Goal: Task Accomplishment & Management: Complete application form

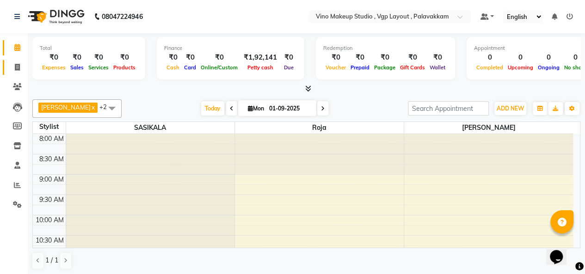
scroll to position [161, 0]
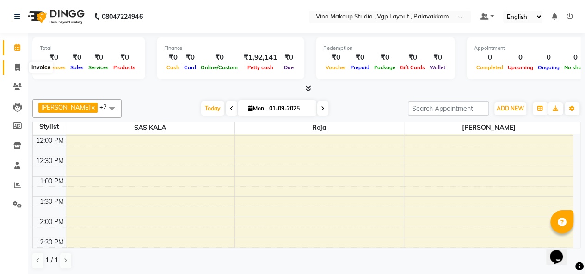
click at [19, 68] on icon at bounding box center [17, 67] width 5 height 7
select select "7459"
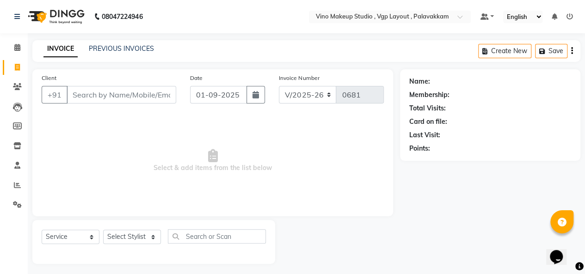
click at [92, 98] on input "Client" at bounding box center [122, 95] width 110 height 18
select select "package"
select select "70473"
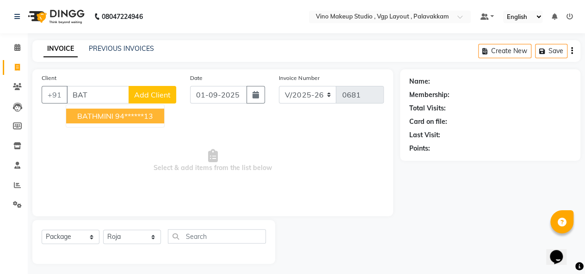
click at [96, 113] on span "BATHMINI" at bounding box center [95, 115] width 36 height 9
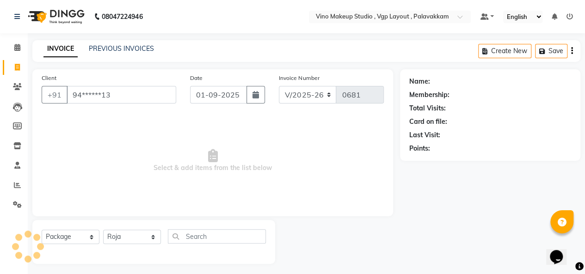
type input "94******13"
click at [59, 240] on select "Select Service Product Membership Package Voucher Prepaid Gift Card" at bounding box center [71, 237] width 58 height 14
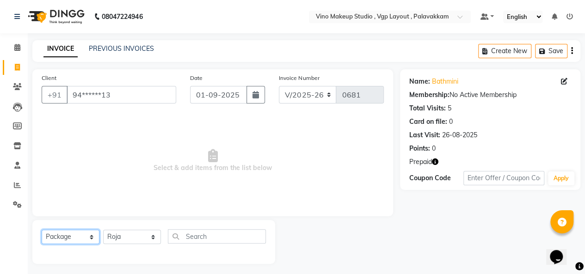
select select "service"
click at [42, 230] on select "Select Service Product Membership Package Voucher Prepaid Gift Card" at bounding box center [71, 237] width 58 height 14
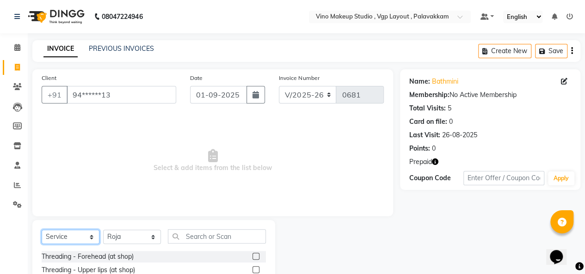
scroll to position [96, 0]
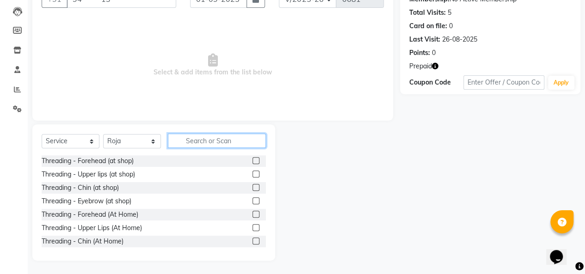
click at [195, 141] on input "text" at bounding box center [217, 141] width 98 height 14
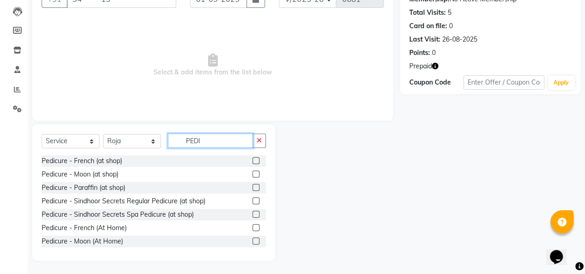
type input "PEDI"
click at [253, 201] on label at bounding box center [256, 200] width 7 height 7
click at [253, 201] on input "checkbox" at bounding box center [256, 201] width 6 height 6
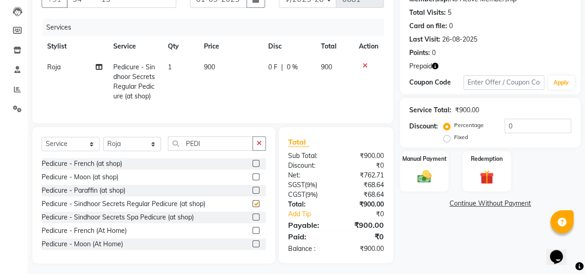
checkbox input "false"
click at [221, 71] on td "900" at bounding box center [230, 82] width 64 height 50
select select "70473"
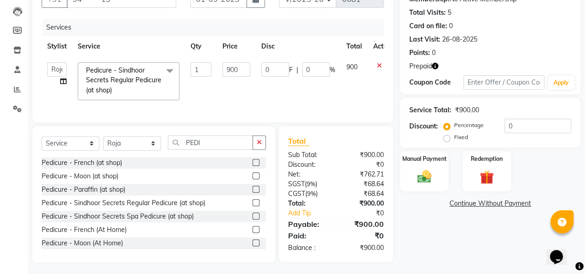
click at [253, 220] on label at bounding box center [256, 216] width 7 height 7
click at [253, 220] on input "checkbox" at bounding box center [256, 217] width 6 height 6
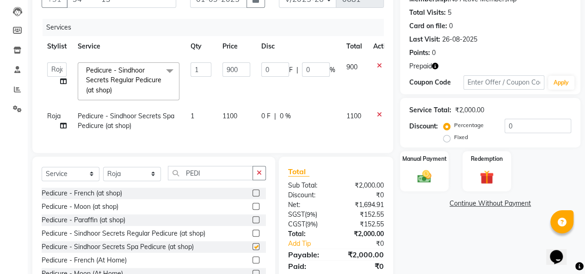
checkbox input "false"
click at [378, 65] on icon at bounding box center [379, 65] width 5 height 6
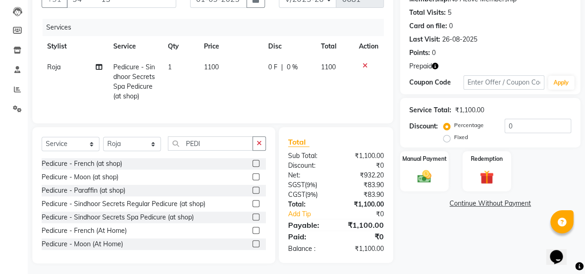
click at [226, 68] on td "1100" at bounding box center [230, 82] width 64 height 50
select select "70473"
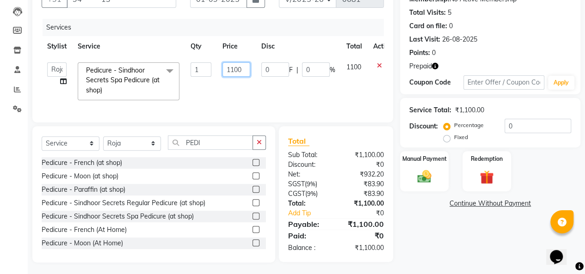
click at [241, 70] on input "1100" at bounding box center [236, 69] width 28 height 14
type input "1500"
click at [306, 85] on td "0 F | 0 %" at bounding box center [298, 81] width 85 height 49
select select "70473"
click at [359, 97] on td "1500" at bounding box center [354, 81] width 27 height 49
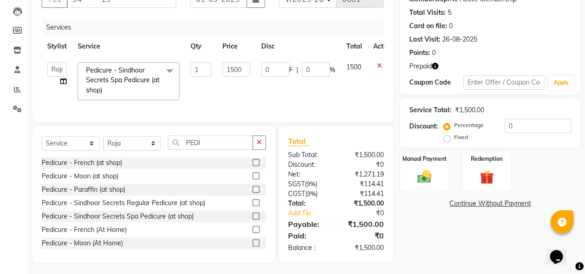
click at [341, 92] on td "1500" at bounding box center [354, 81] width 27 height 49
click at [228, 148] on input "PEDI" at bounding box center [210, 143] width 85 height 14
type input "P"
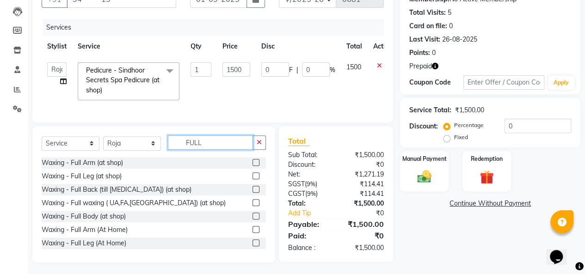
type input "FULL"
click at [253, 179] on label at bounding box center [256, 176] width 7 height 7
click at [253, 179] on input "checkbox" at bounding box center [256, 176] width 6 height 6
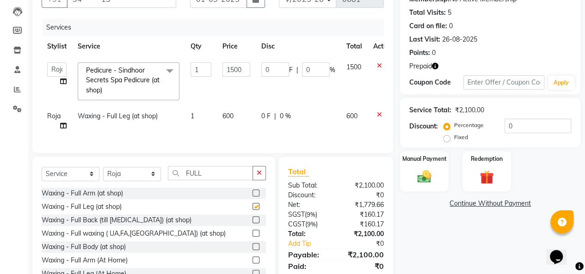
checkbox input "false"
click at [253, 197] on label at bounding box center [256, 193] width 7 height 7
click at [253, 197] on input "checkbox" at bounding box center [256, 194] width 6 height 6
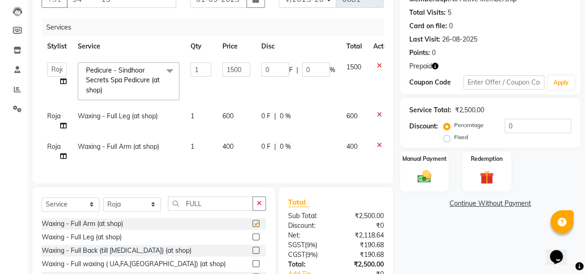
checkbox input "false"
click at [244, 122] on td "600" at bounding box center [236, 121] width 39 height 31
select select "70473"
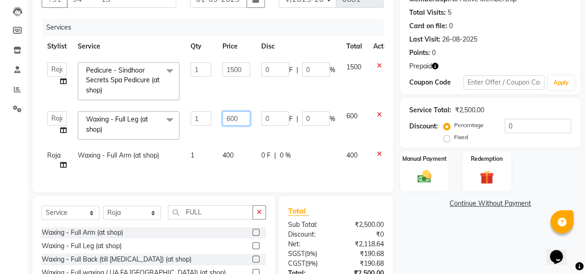
click at [242, 119] on input "600" at bounding box center [236, 118] width 28 height 14
type input "6"
type input "1200"
click at [246, 156] on td "400" at bounding box center [236, 160] width 39 height 31
select select "70473"
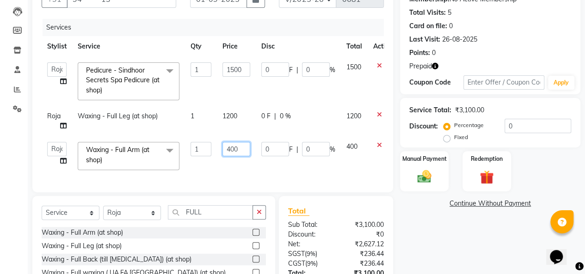
click at [242, 148] on input "400" at bounding box center [236, 149] width 28 height 14
type input "4"
type input "1000"
click at [247, 174] on div "Services Stylist Service Qty Price Disc Total Action [PERSON_NAME] [PERSON_NAME…" at bounding box center [213, 101] width 342 height 164
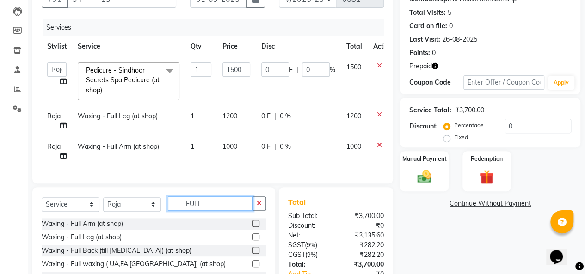
click at [220, 210] on input "FULL" at bounding box center [210, 204] width 85 height 14
type input "F"
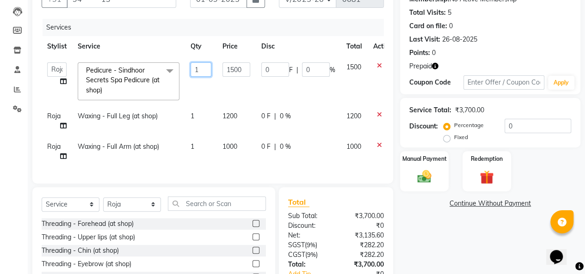
click at [206, 68] on input "1" at bounding box center [201, 69] width 21 height 14
type input "2"
click at [254, 92] on td "1500" at bounding box center [236, 81] width 39 height 49
select select "70473"
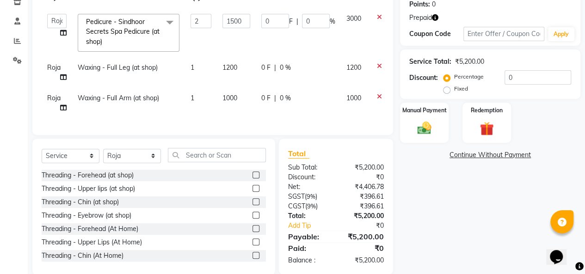
scroll to position [165, 0]
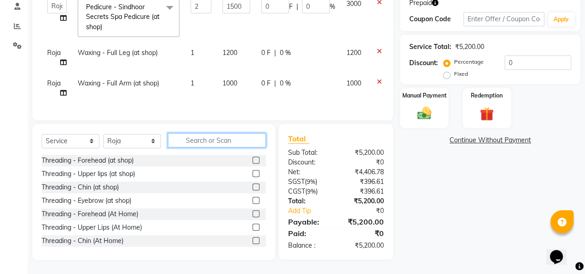
click at [242, 141] on input "text" at bounding box center [217, 140] width 98 height 14
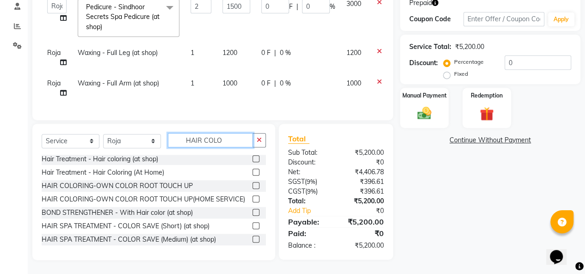
scroll to position [0, 0]
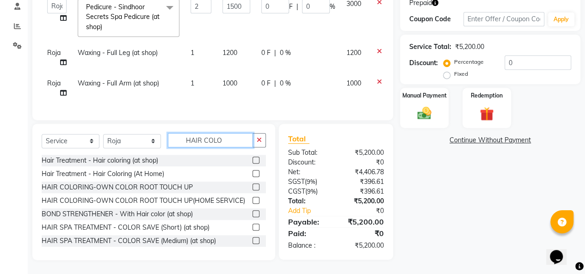
type input "HAIR COLO"
click at [253, 160] on label at bounding box center [256, 160] width 7 height 7
click at [253, 160] on input "checkbox" at bounding box center [256, 161] width 6 height 6
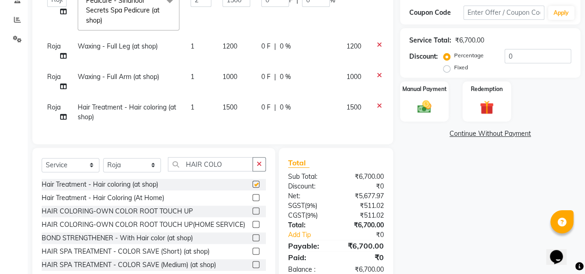
checkbox input "false"
click at [233, 111] on span "1500" at bounding box center [229, 107] width 15 height 8
select select "70473"
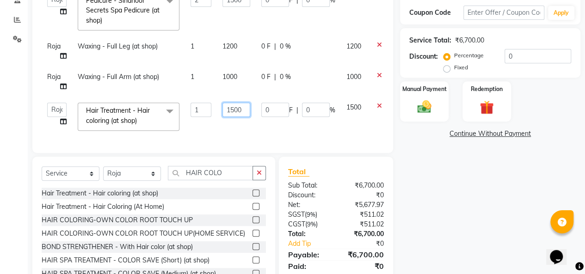
click at [240, 111] on input "1500" at bounding box center [236, 110] width 28 height 14
type input "1"
type input "4000"
click at [325, 133] on div "Services Stylist Service Qty Price Disc Total Action [PERSON_NAME] [PERSON_NAME…" at bounding box center [213, 46] width 342 height 195
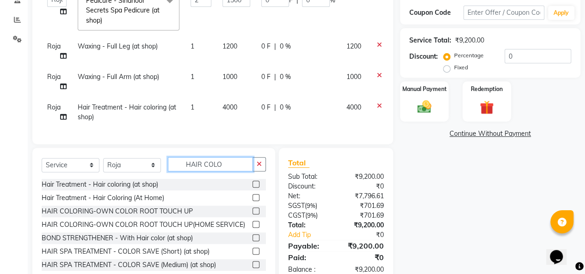
click at [226, 172] on input "HAIR COLO" at bounding box center [210, 164] width 85 height 14
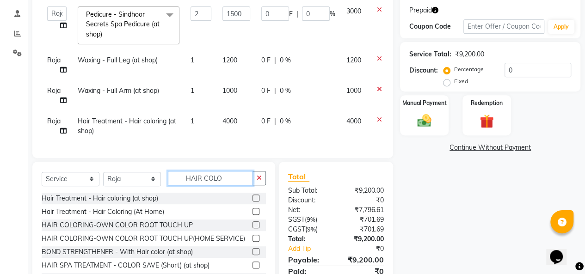
scroll to position [175, 0]
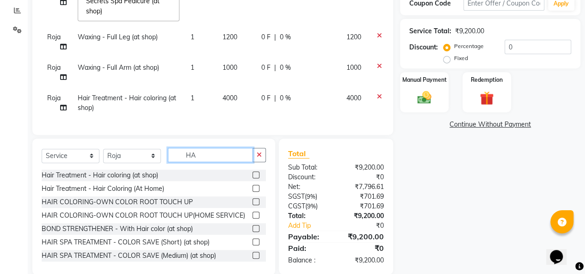
type input "H"
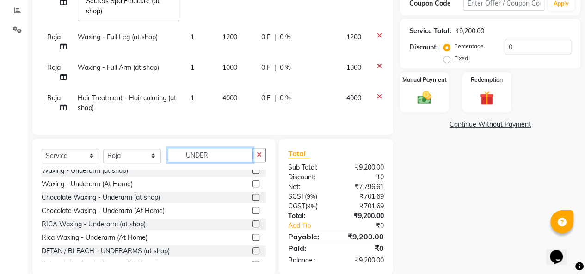
scroll to position [0, 0]
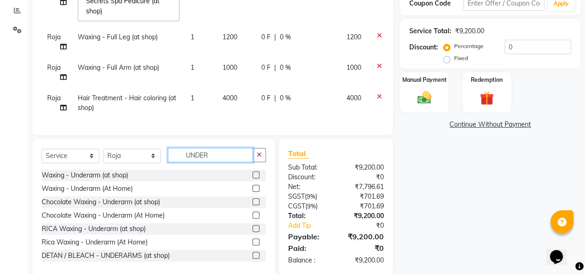
type input "UNDER"
click at [253, 179] on label at bounding box center [256, 175] width 7 height 7
click at [253, 179] on input "checkbox" at bounding box center [256, 176] width 6 height 6
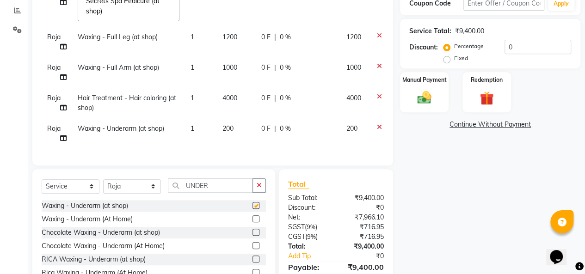
checkbox input "false"
click at [239, 130] on td "200" at bounding box center [236, 133] width 39 height 31
select select "70473"
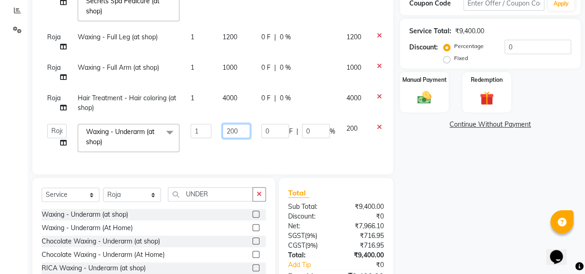
click at [244, 133] on input "200" at bounding box center [236, 131] width 28 height 14
type input "2"
type input "350"
click at [230, 201] on div "Select Service Product Membership Package Voucher Prepaid Gift Card Select Styl…" at bounding box center [154, 198] width 224 height 22
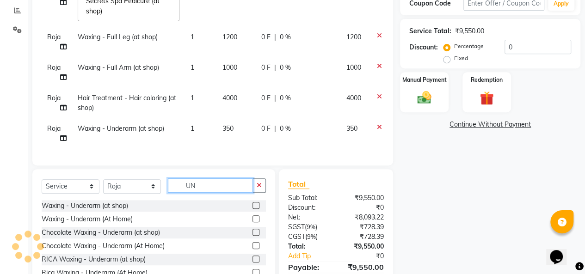
type input "U"
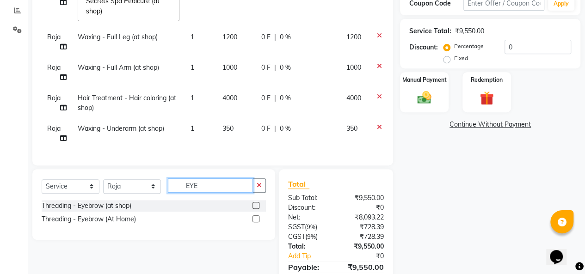
type input "EYE"
click at [256, 209] on label at bounding box center [256, 205] width 7 height 7
click at [256, 209] on input "checkbox" at bounding box center [256, 206] width 6 height 6
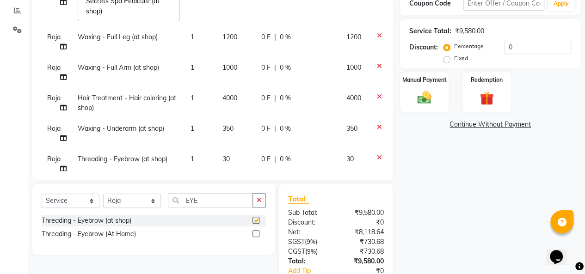
click at [236, 160] on td "30" at bounding box center [236, 164] width 39 height 31
checkbox input "false"
select select "70473"
click at [245, 161] on input "30" at bounding box center [236, 161] width 28 height 14
type input "3"
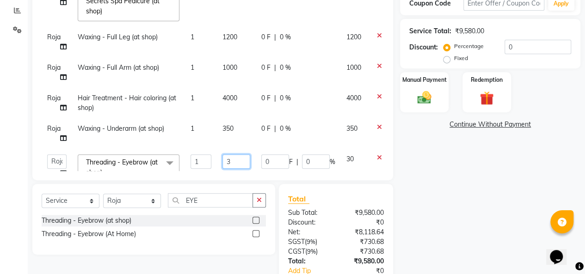
scroll to position [1, 0]
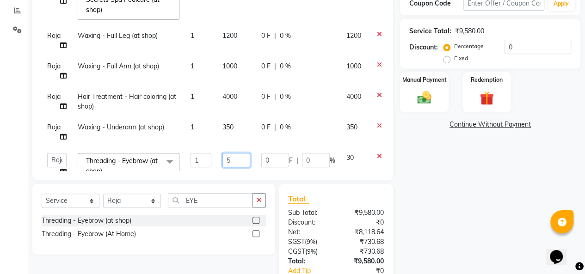
type input "50"
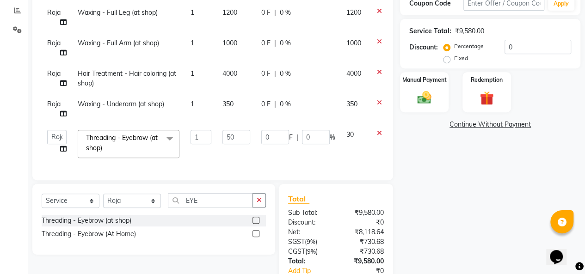
click at [304, 155] on td "0 F | 0 %" at bounding box center [298, 143] width 85 height 39
select select "70473"
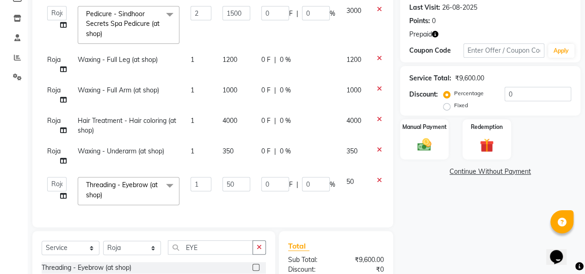
scroll to position [234, 0]
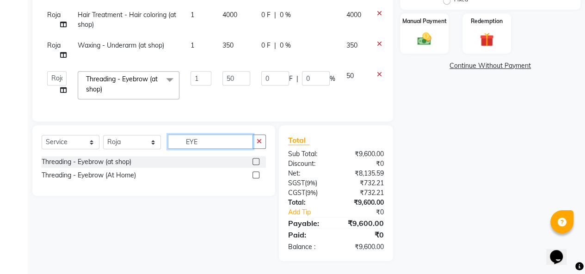
click at [217, 144] on input "EYE" at bounding box center [210, 142] width 85 height 14
type input "E"
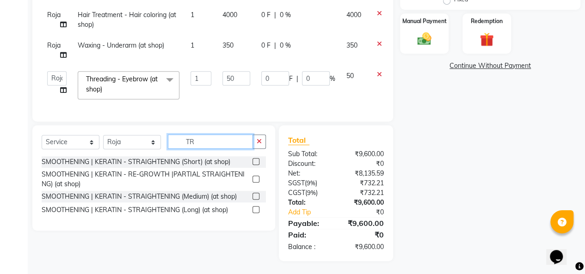
type input "T"
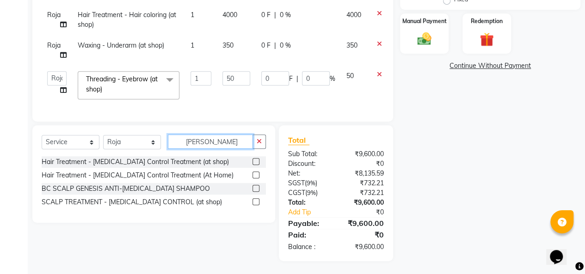
type input "[PERSON_NAME]"
click at [256, 161] on label at bounding box center [256, 161] width 7 height 7
click at [256, 161] on input "checkbox" at bounding box center [256, 162] width 6 height 6
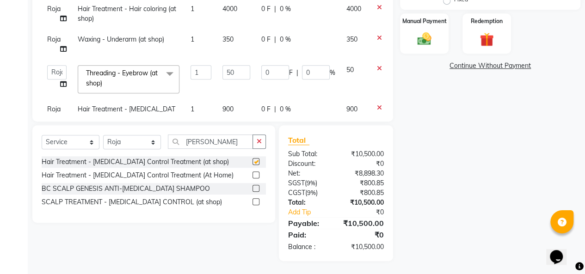
checkbox input "false"
click at [256, 188] on label at bounding box center [256, 188] width 7 height 7
click at [256, 188] on input "checkbox" at bounding box center [256, 189] width 6 height 6
checkbox input "false"
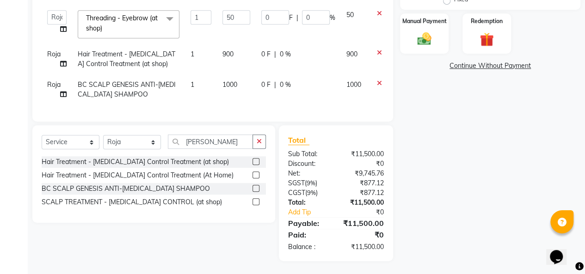
scroll to position [92, 21]
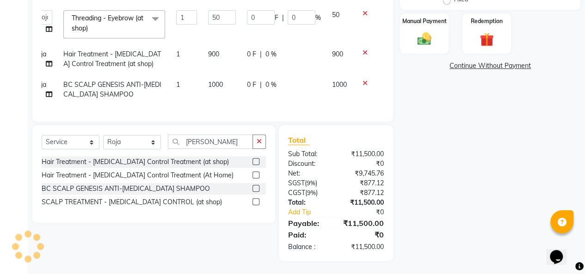
click at [363, 49] on icon at bounding box center [365, 52] width 5 height 6
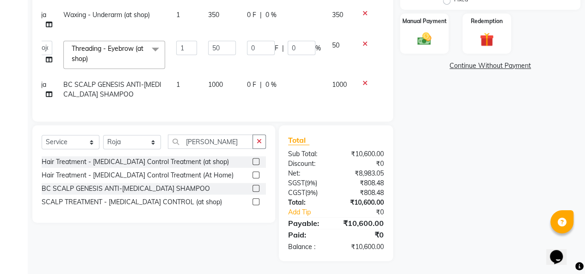
scroll to position [61, 21]
click at [182, 41] on input "1" at bounding box center [186, 48] width 21 height 14
type input "2"
click at [227, 59] on td "50" at bounding box center [222, 54] width 39 height 39
select select "70473"
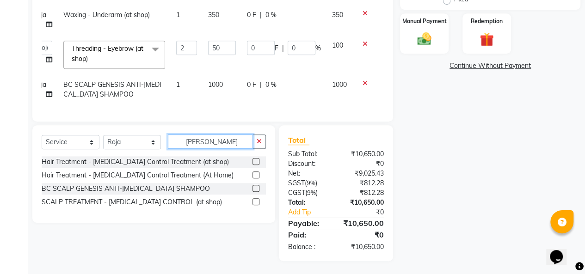
click at [217, 144] on input "[PERSON_NAME]" at bounding box center [210, 142] width 85 height 14
type input "D"
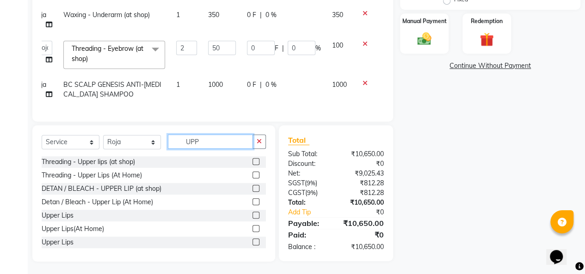
type input "UPP"
click at [253, 161] on label at bounding box center [256, 161] width 7 height 7
click at [253, 161] on input "checkbox" at bounding box center [256, 162] width 6 height 6
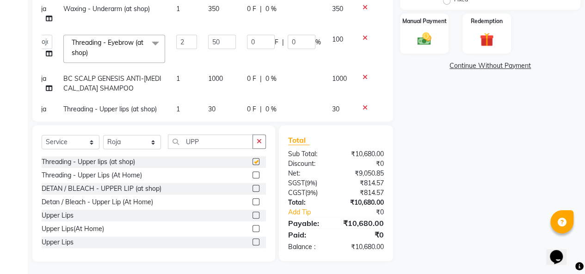
checkbox input "false"
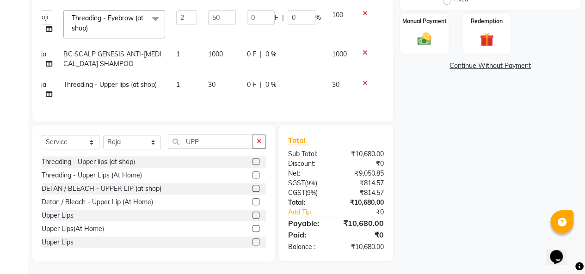
click at [219, 75] on td "30" at bounding box center [222, 89] width 39 height 31
select select "70473"
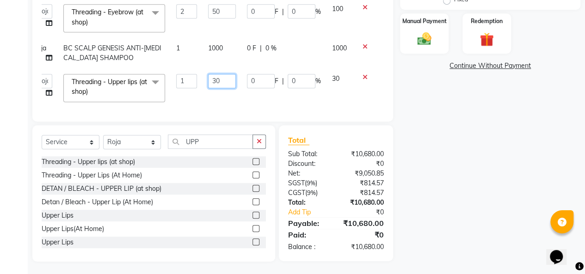
click at [218, 82] on input "30" at bounding box center [222, 81] width 28 height 14
type input "3"
type input "50"
click at [327, 97] on td "30" at bounding box center [340, 87] width 27 height 39
select select "70473"
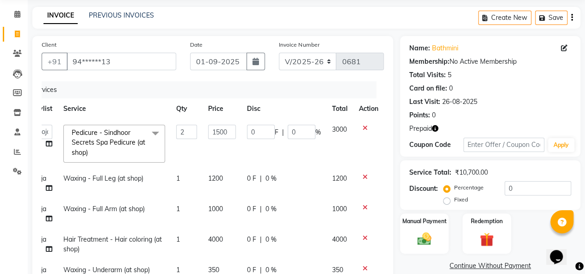
scroll to position [0, 0]
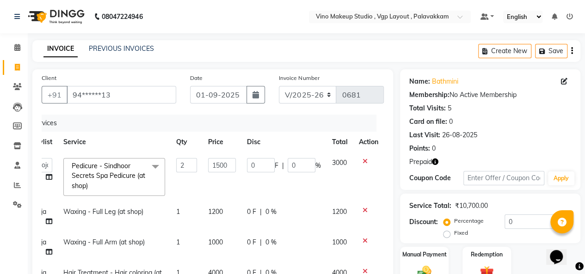
click at [572, 51] on icon "button" at bounding box center [572, 51] width 2 height 0
select select "package"
select select "70473"
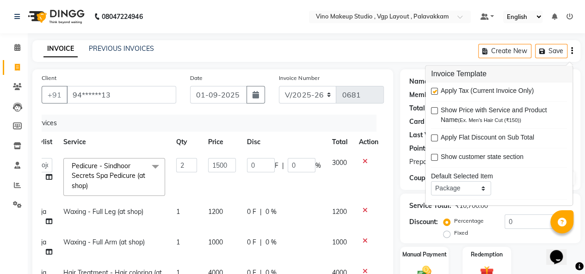
click at [434, 91] on label at bounding box center [434, 91] width 7 height 7
click at [434, 91] on input "checkbox" at bounding box center [434, 92] width 6 height 6
checkbox input "false"
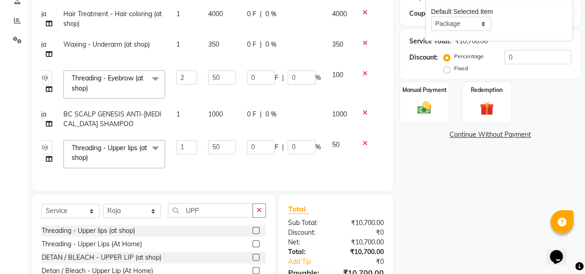
scroll to position [168, 0]
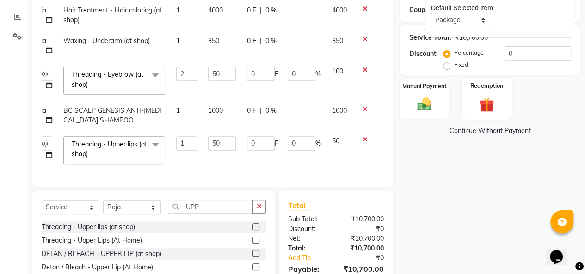
click at [492, 101] on img at bounding box center [487, 105] width 24 height 18
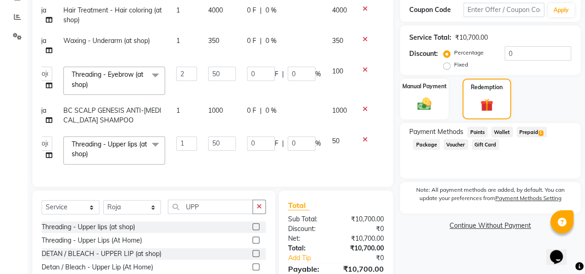
click at [535, 132] on span "Prepaid 1" at bounding box center [532, 132] width 30 height 11
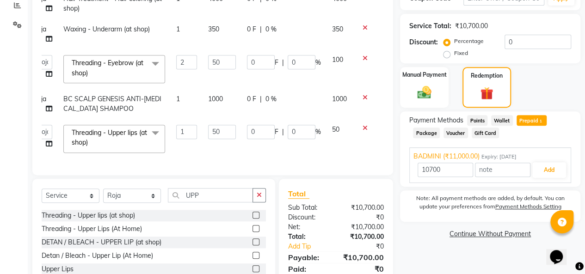
scroll to position [234, 0]
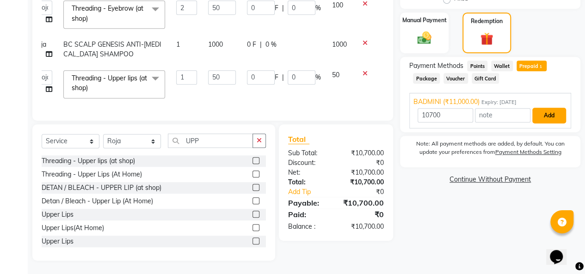
click at [556, 117] on button "Add" at bounding box center [549, 116] width 34 height 16
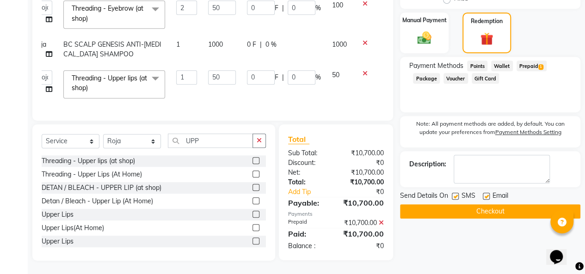
scroll to position [243, 0]
click at [514, 204] on button "Checkout" at bounding box center [490, 211] width 180 height 14
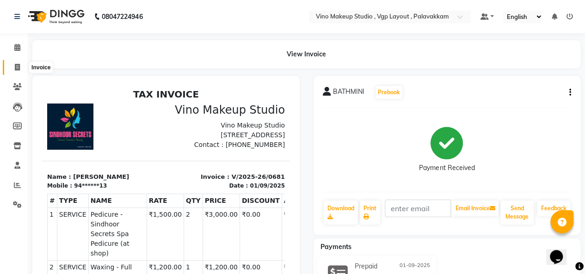
click at [15, 68] on icon at bounding box center [17, 67] width 5 height 7
select select "7459"
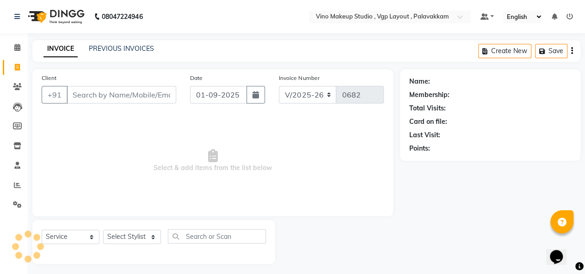
scroll to position [3, 0]
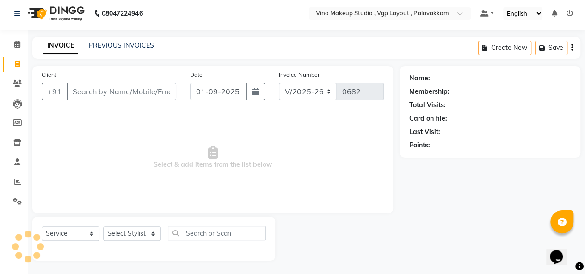
select select "package"
select select "70473"
click at [82, 92] on input "Client" at bounding box center [122, 92] width 110 height 18
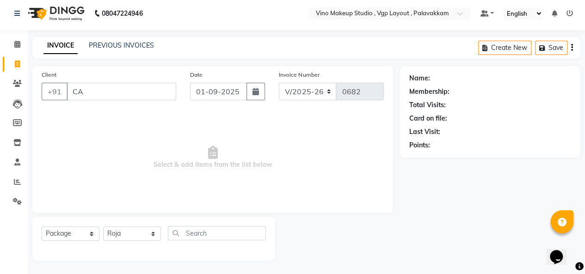
type input "C"
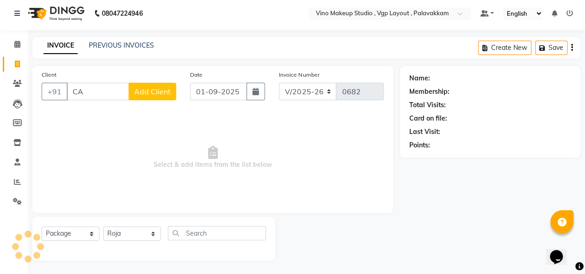
type input "C"
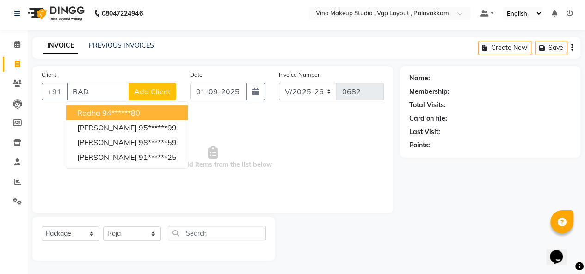
click at [147, 108] on button "Radha 94******80" at bounding box center [127, 112] width 122 height 15
type input "94******80"
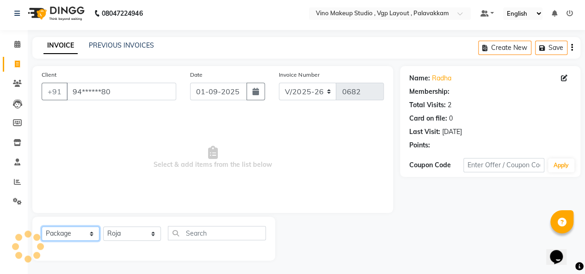
click at [69, 235] on select "Select Service Product Membership Package Voucher Prepaid Gift Card" at bounding box center [71, 234] width 58 height 14
select select "service"
click at [42, 227] on select "Select Service Product Membership Package Voucher Prepaid Gift Card" at bounding box center [71, 234] width 58 height 14
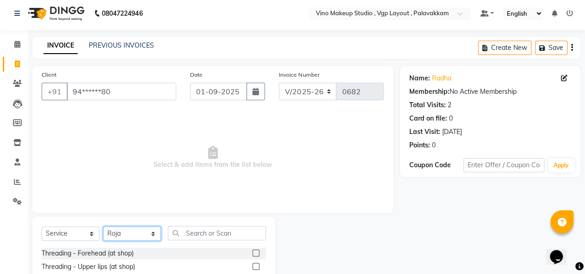
click at [133, 232] on select "Select Stylist [PERSON_NAME] [PERSON_NAME] SASIKALA" at bounding box center [132, 234] width 58 height 14
click at [210, 234] on input "text" at bounding box center [217, 233] width 98 height 14
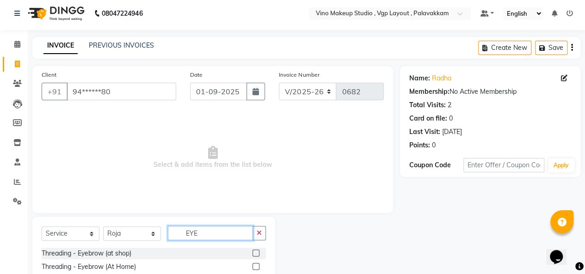
scroll to position [30, 0]
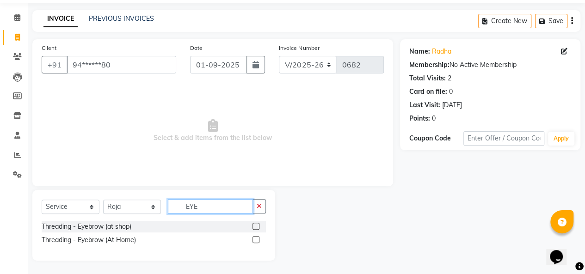
type input "EYE"
click at [253, 224] on label at bounding box center [256, 226] width 7 height 7
click at [253, 224] on input "checkbox" at bounding box center [256, 227] width 6 height 6
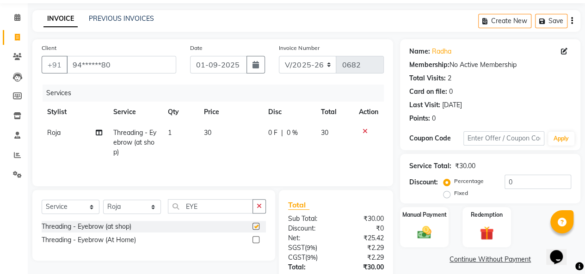
checkbox input "false"
click at [222, 135] on td "30" at bounding box center [230, 143] width 64 height 40
select select "70473"
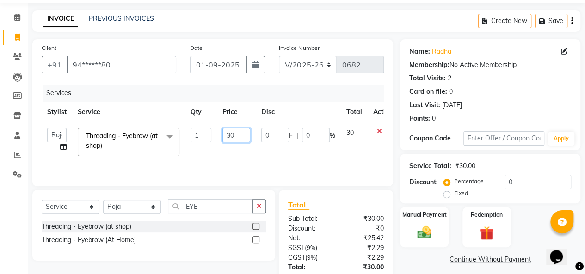
click at [234, 136] on input "30" at bounding box center [236, 135] width 28 height 14
type input "3"
type input "50"
click at [337, 158] on tr "[PERSON_NAME] [PERSON_NAME] SASIKALA Threading - Eyebrow (at shop) x Threading …" at bounding box center [220, 142] width 357 height 39
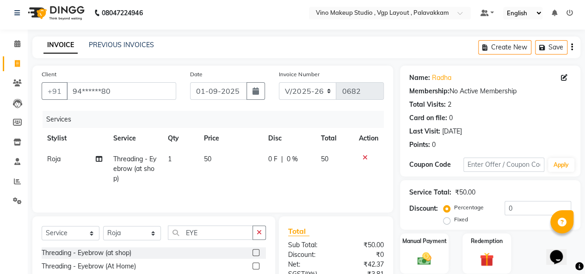
scroll to position [0, 0]
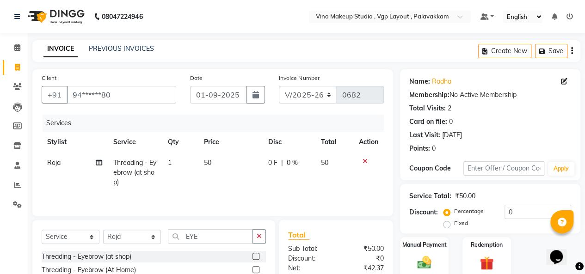
click at [572, 51] on icon "button" at bounding box center [572, 51] width 2 height 0
select select "package"
select select "70473"
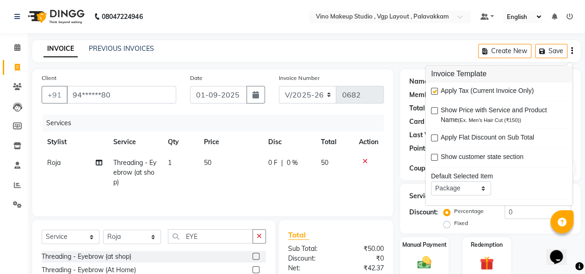
click at [434, 91] on label at bounding box center [434, 91] width 7 height 7
click at [434, 91] on input "checkbox" at bounding box center [434, 92] width 6 height 6
checkbox input "false"
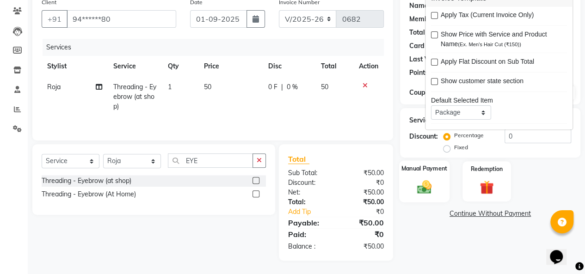
click at [425, 189] on img at bounding box center [425, 187] width 24 height 17
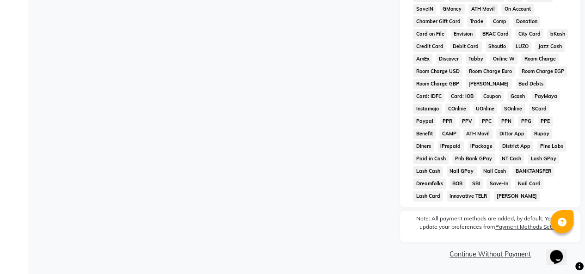
scroll to position [410, 0]
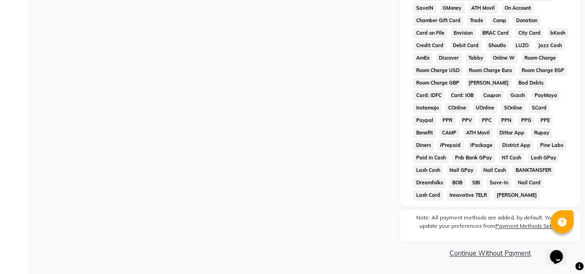
click at [489, 250] on link "Continue Without Payment" at bounding box center [490, 254] width 177 height 10
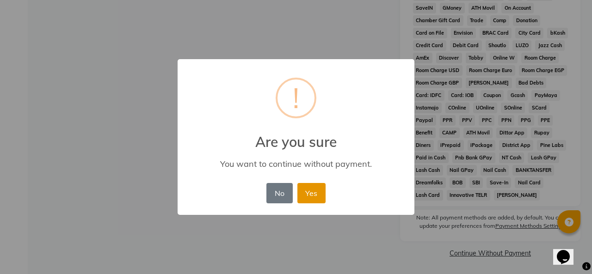
click at [318, 197] on button "Yes" at bounding box center [311, 193] width 28 height 20
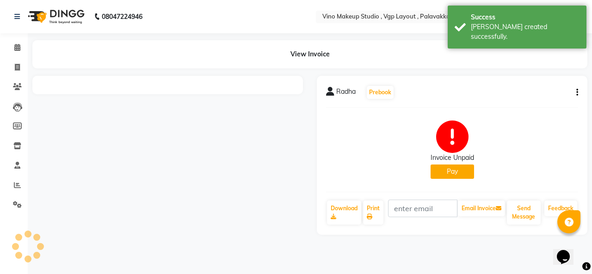
click at [453, 173] on button "Pay" at bounding box center [452, 172] width 43 height 14
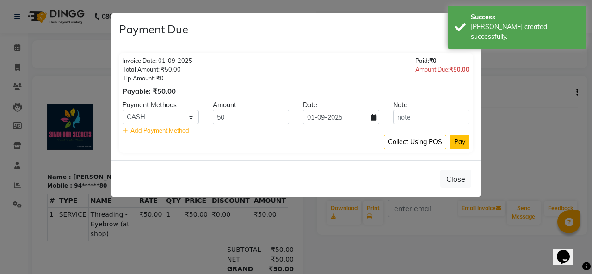
click at [458, 145] on button "Pay" at bounding box center [459, 142] width 19 height 14
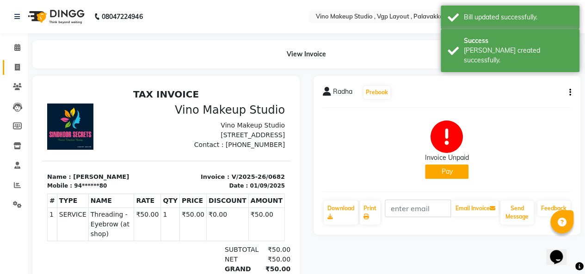
click at [19, 69] on icon at bounding box center [17, 67] width 5 height 7
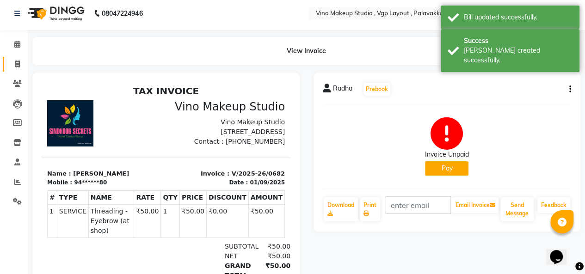
select select "7459"
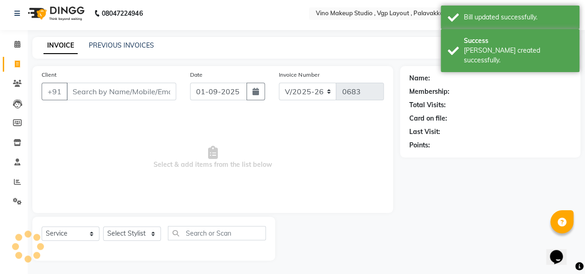
click at [140, 98] on input "Client" at bounding box center [122, 92] width 110 height 18
select select "package"
select select "70473"
click at [141, 93] on input "Client" at bounding box center [122, 92] width 110 height 18
type input "C"
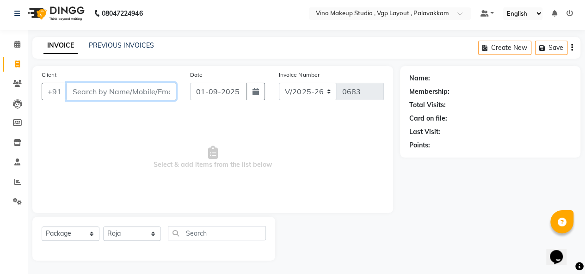
click at [79, 94] on input "Client" at bounding box center [122, 92] width 110 height 18
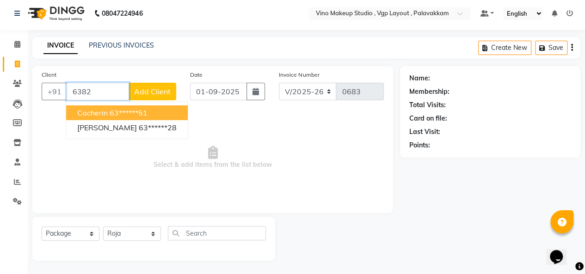
click at [97, 117] on span "Cacherin" at bounding box center [92, 112] width 31 height 9
type input "63******51"
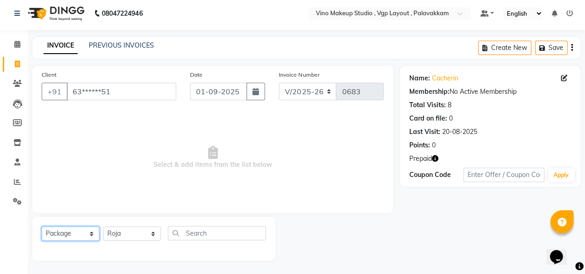
click at [74, 235] on select "Select Service Product Membership Package Voucher Prepaid Gift Card" at bounding box center [71, 234] width 58 height 14
select select "service"
click at [42, 227] on select "Select Service Product Membership Package Voucher Prepaid Gift Card" at bounding box center [71, 234] width 58 height 14
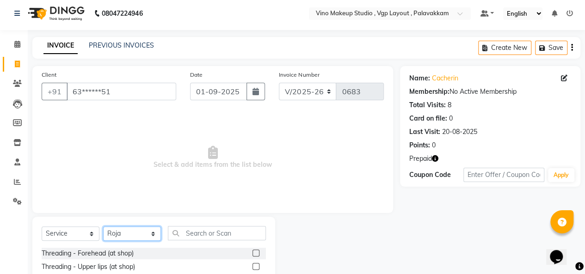
click at [135, 235] on select "Select Stylist [PERSON_NAME] [PERSON_NAME] SASIKALA" at bounding box center [132, 234] width 58 height 14
select select "82806"
click at [103, 227] on select "Select Stylist [PERSON_NAME] [PERSON_NAME] SASIKALA" at bounding box center [132, 234] width 58 height 14
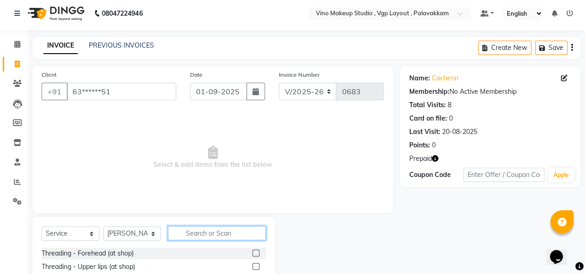
click at [189, 240] on input "text" at bounding box center [217, 233] width 98 height 14
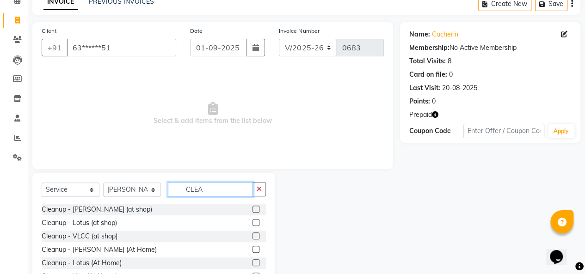
scroll to position [84, 0]
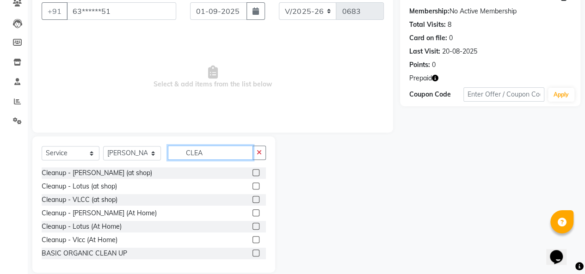
type input "CLEA"
click at [253, 172] on label at bounding box center [256, 172] width 7 height 7
click at [253, 172] on input "checkbox" at bounding box center [256, 173] width 6 height 6
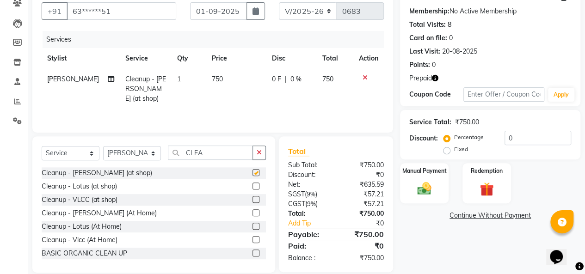
checkbox input "false"
click at [233, 86] on td "750" at bounding box center [236, 89] width 60 height 40
select select "82806"
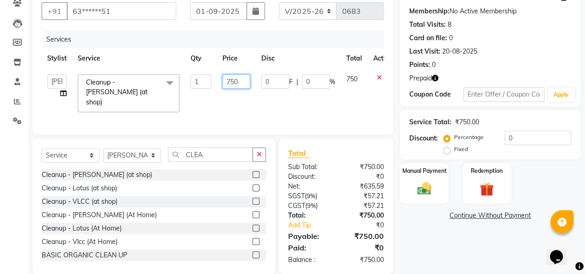
click at [243, 81] on input "750" at bounding box center [236, 81] width 28 height 14
type input "7"
type input "400"
click at [302, 101] on td "0 F | 0 %" at bounding box center [298, 93] width 85 height 49
select select "82806"
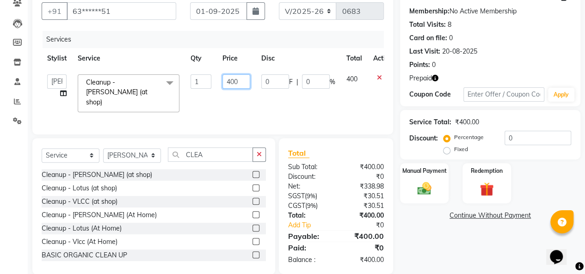
click at [242, 81] on input "400" at bounding box center [236, 81] width 28 height 14
type input "4"
type input "800"
click at [300, 106] on td "0 F | 0 %" at bounding box center [298, 93] width 85 height 49
select select "82806"
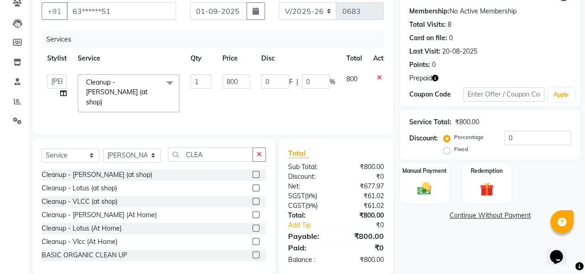
click at [333, 104] on td "0 F | 0 %" at bounding box center [298, 93] width 85 height 49
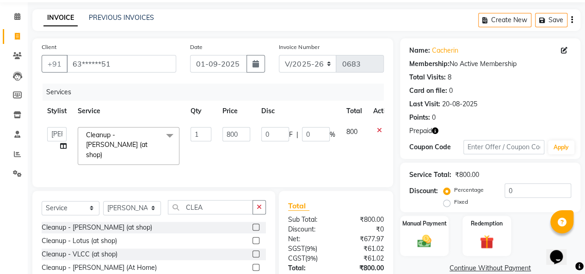
scroll to position [0, 0]
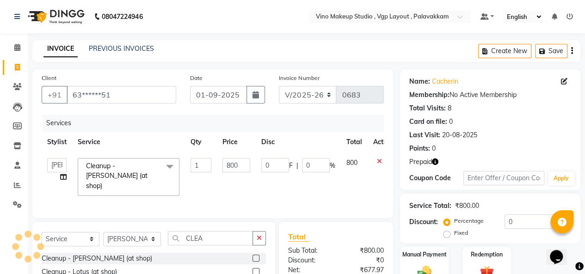
click at [572, 51] on icon "button" at bounding box center [572, 51] width 2 height 0
select select "package"
select select "70473"
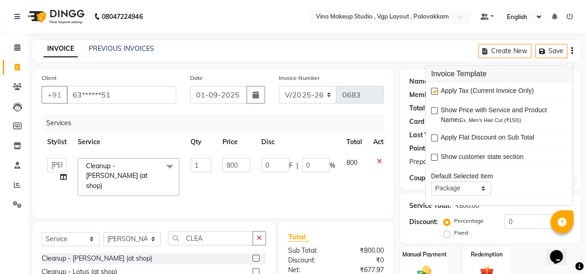
click at [433, 94] on label at bounding box center [434, 91] width 7 height 7
click at [433, 94] on input "checkbox" at bounding box center [434, 92] width 6 height 6
checkbox input "false"
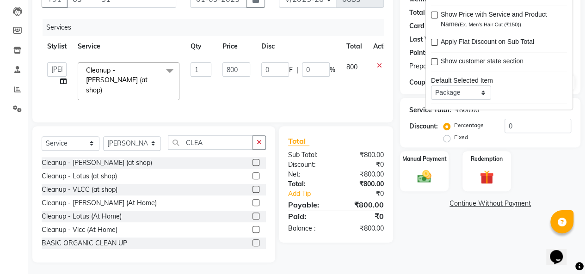
click at [446, 241] on div "Name: Cacherin Membership: No Active Membership Total Visits: 8 Card on file: 0…" at bounding box center [493, 118] width 187 height 289
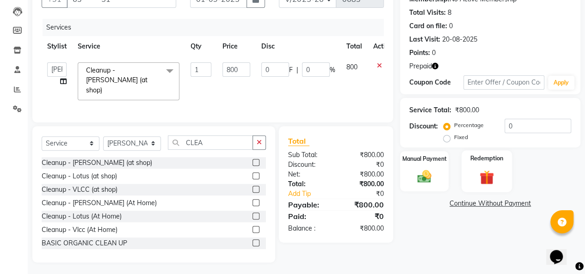
click at [489, 181] on img at bounding box center [487, 177] width 24 height 18
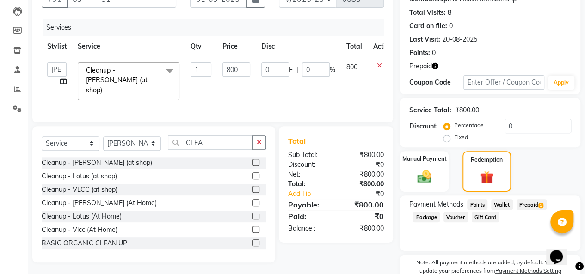
click at [534, 206] on span "Prepaid 1" at bounding box center [532, 204] width 30 height 11
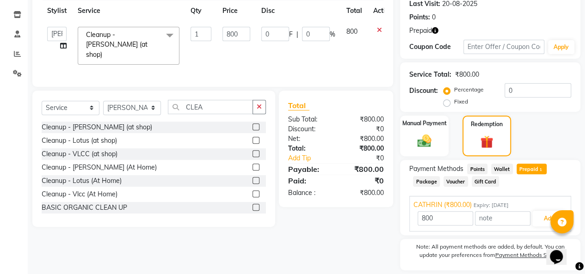
scroll to position [160, 0]
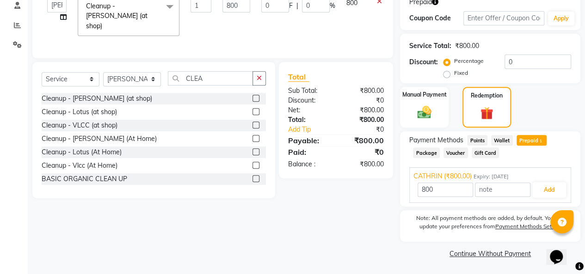
click at [487, 204] on div "Payment Methods Points Wallet Prepaid 1 Package Voucher Gift Card CATHRIN (₹800…" at bounding box center [490, 168] width 180 height 75
click at [543, 192] on button "Add" at bounding box center [549, 190] width 34 height 16
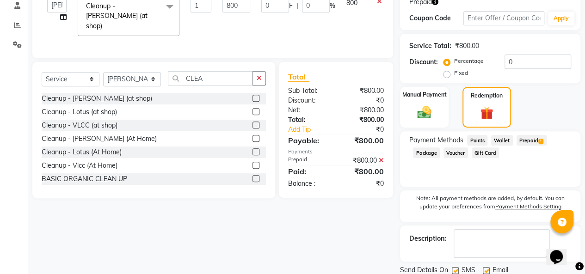
scroll to position [192, 0]
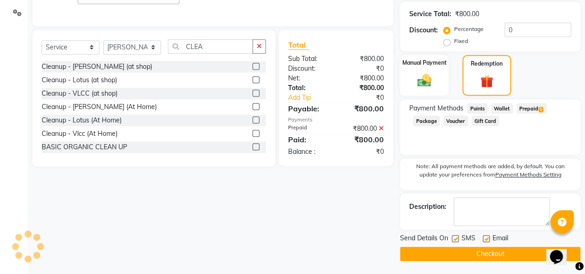
click at [512, 254] on button "Checkout" at bounding box center [490, 254] width 180 height 14
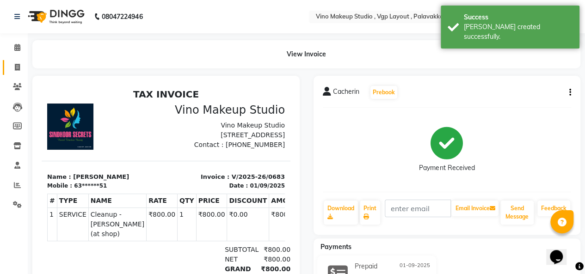
click at [17, 68] on icon at bounding box center [17, 67] width 5 height 7
select select "service"
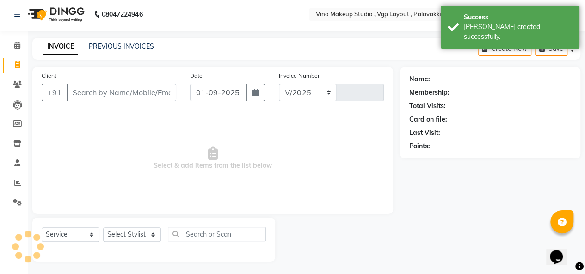
select select "7459"
type input "0684"
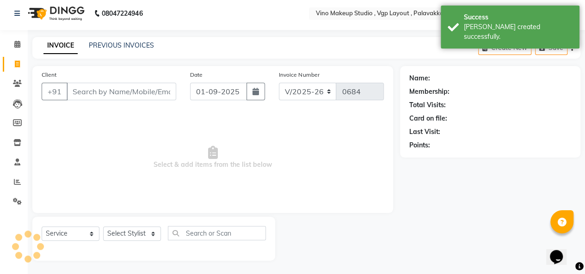
click at [122, 88] on input "Client" at bounding box center [122, 92] width 110 height 18
type input "CA"
select select "package"
type input "CAC"
select select "70473"
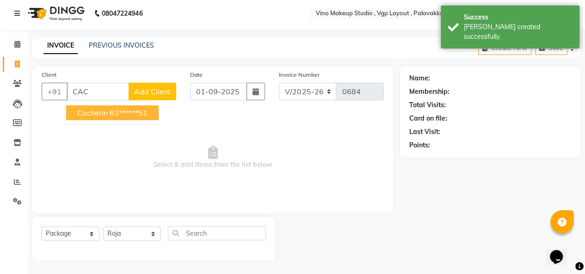
click at [143, 114] on ngb-highlight "63******51" at bounding box center [129, 112] width 38 height 9
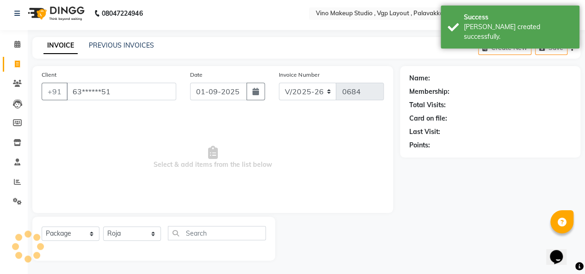
type input "63******51"
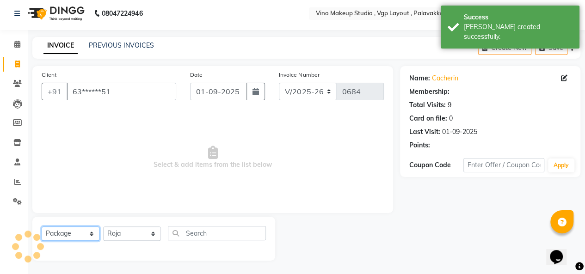
click at [71, 232] on select "Select Service Product Membership Package Voucher Prepaid Gift Card" at bounding box center [71, 234] width 58 height 14
select select "service"
click at [42, 227] on select "Select Service Product Membership Package Voucher Prepaid Gift Card" at bounding box center [71, 234] width 58 height 14
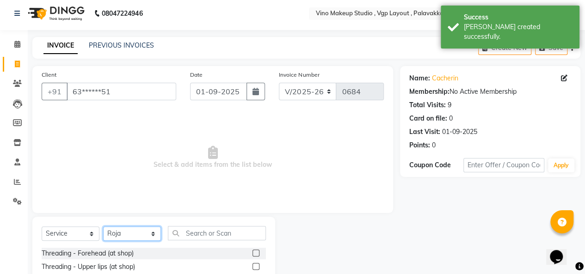
click at [130, 233] on select "Select Stylist [PERSON_NAME] [PERSON_NAME] SASIKALA" at bounding box center [132, 234] width 58 height 14
select select "82806"
click at [103, 227] on select "Select Stylist [PERSON_NAME] [PERSON_NAME] SASIKALA" at bounding box center [132, 234] width 58 height 14
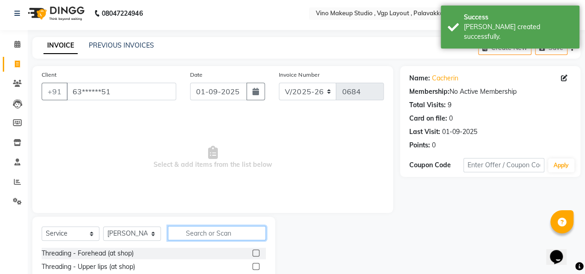
click at [209, 231] on input "text" at bounding box center [217, 233] width 98 height 14
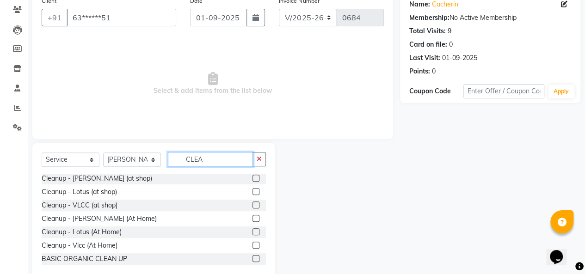
scroll to position [96, 0]
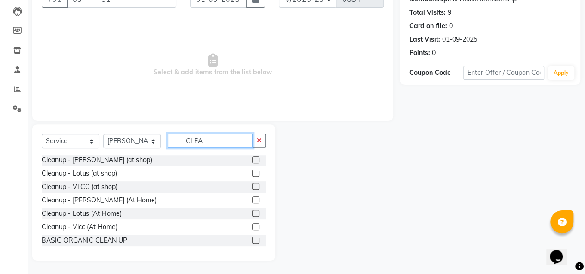
type input "CLEA"
click at [253, 159] on label at bounding box center [256, 159] width 7 height 7
click at [253, 159] on input "checkbox" at bounding box center [256, 160] width 6 height 6
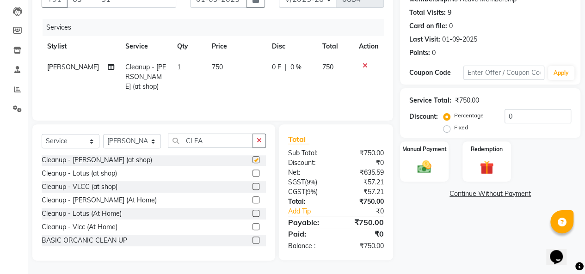
checkbox input "false"
click at [235, 72] on td "750" at bounding box center [236, 77] width 60 height 40
select select "82806"
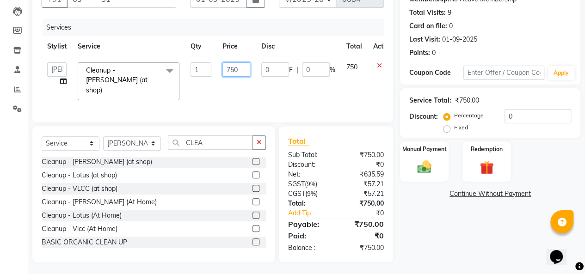
click at [241, 71] on input "750" at bounding box center [236, 69] width 28 height 14
type input "7"
type input "0"
type input "500"
click at [326, 88] on tr "[PERSON_NAME] [PERSON_NAME] SASIKALA Cleanup - [PERSON_NAME] (at shop) x Thread…" at bounding box center [220, 81] width 357 height 49
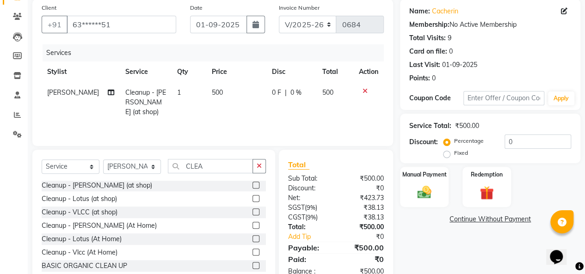
scroll to position [0, 0]
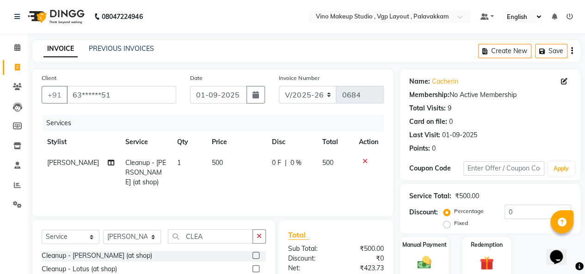
click at [572, 51] on icon "button" at bounding box center [572, 51] width 2 height 0
select select "package"
select select "70473"
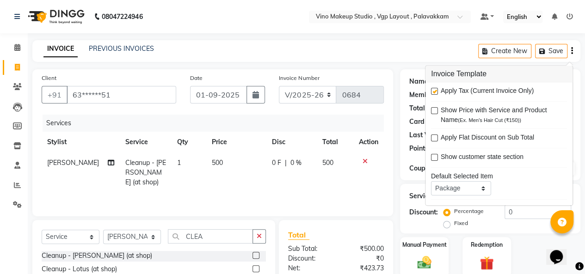
click at [433, 92] on label at bounding box center [434, 91] width 7 height 7
click at [433, 92] on input "checkbox" at bounding box center [434, 92] width 6 height 6
checkbox input "false"
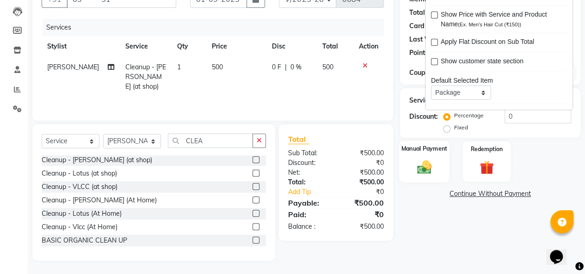
click at [431, 159] on img at bounding box center [425, 167] width 24 height 17
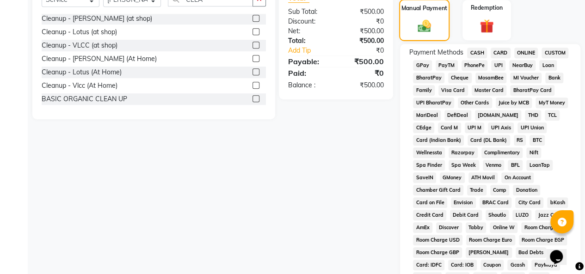
scroll to position [410, 0]
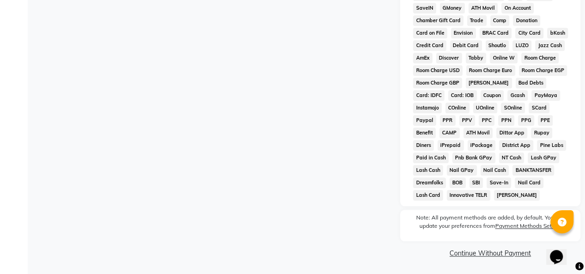
click at [481, 257] on link "Continue Without Payment" at bounding box center [490, 254] width 177 height 10
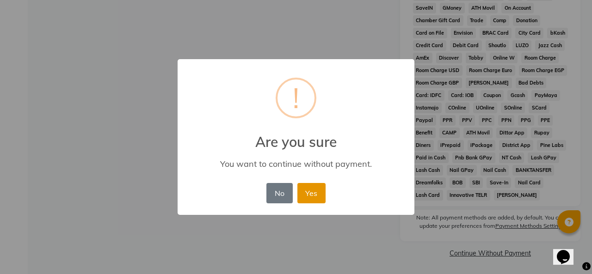
click at [313, 202] on button "Yes" at bounding box center [311, 193] width 28 height 20
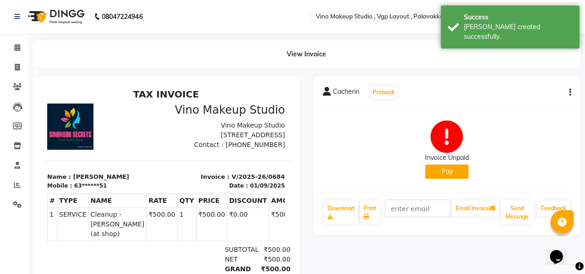
click at [441, 177] on button "Pay" at bounding box center [446, 172] width 43 height 14
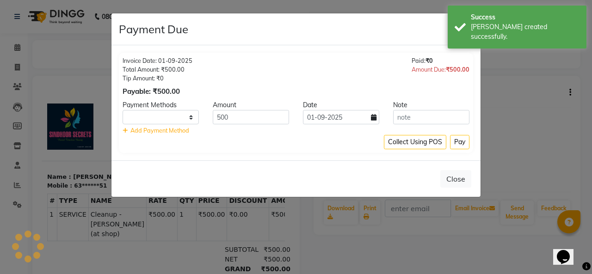
select select "1"
click at [465, 142] on button "Pay" at bounding box center [459, 142] width 19 height 14
